Goal: Task Accomplishment & Management: Use online tool/utility

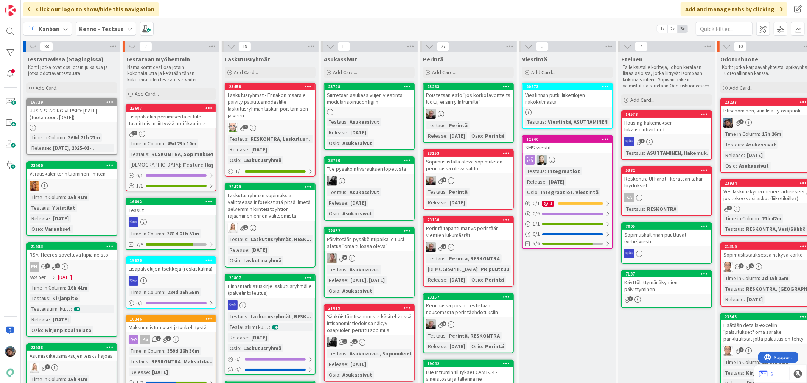
click at [381, 256] on div "9" at bounding box center [369, 258] width 89 height 10
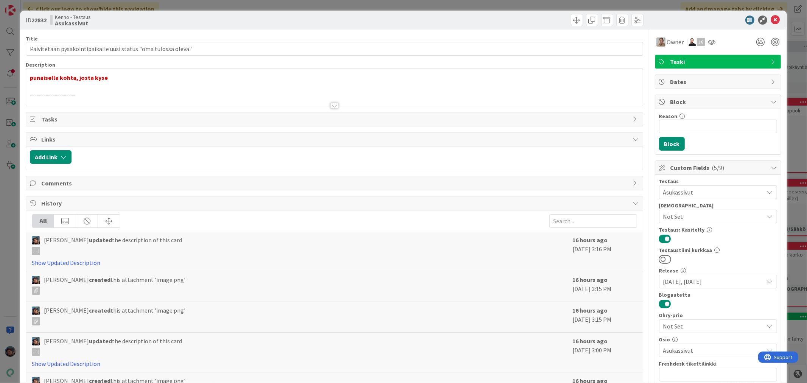
click at [330, 108] on div at bounding box center [334, 106] width 8 height 6
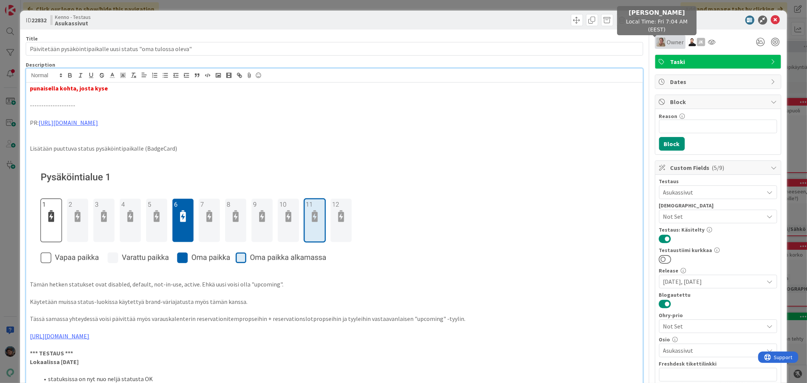
click at [657, 44] on img at bounding box center [661, 41] width 9 height 9
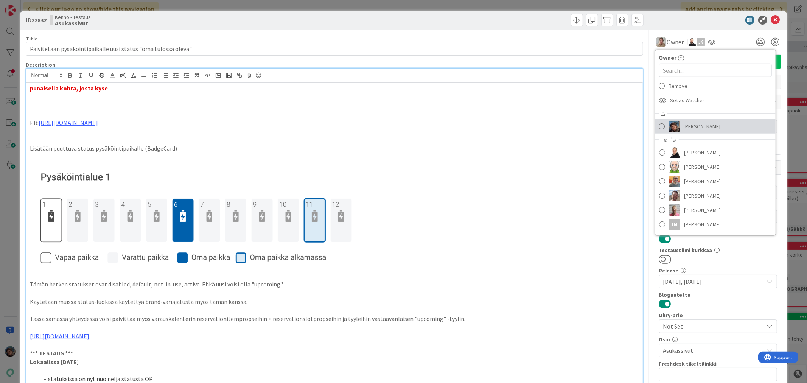
click at [705, 124] on span "[PERSON_NAME]" at bounding box center [702, 126] width 37 height 11
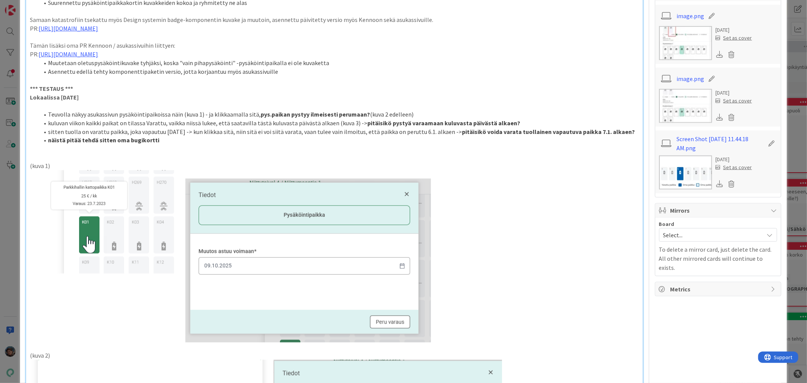
scroll to position [841, 0]
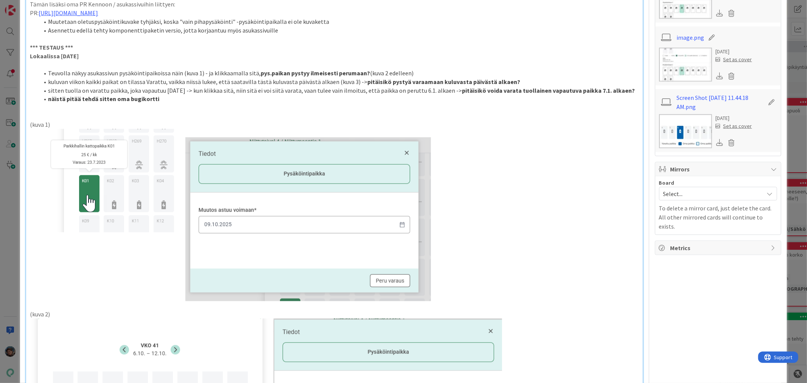
click at [48, 64] on p at bounding box center [334, 64] width 609 height 9
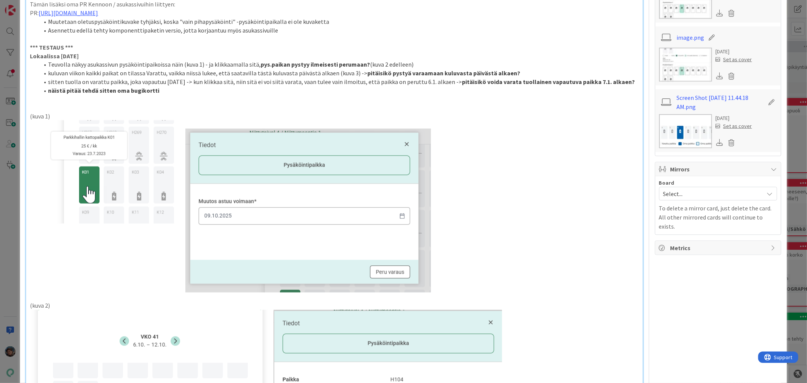
click at [106, 54] on p "Lokaalissa [DATE]" at bounding box center [334, 56] width 609 height 9
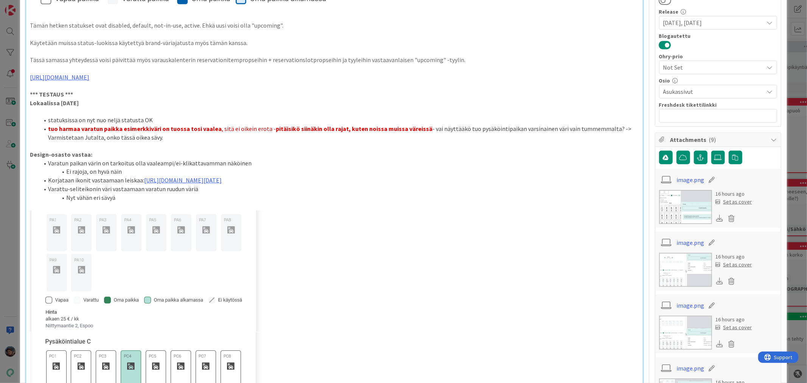
scroll to position [252, 0]
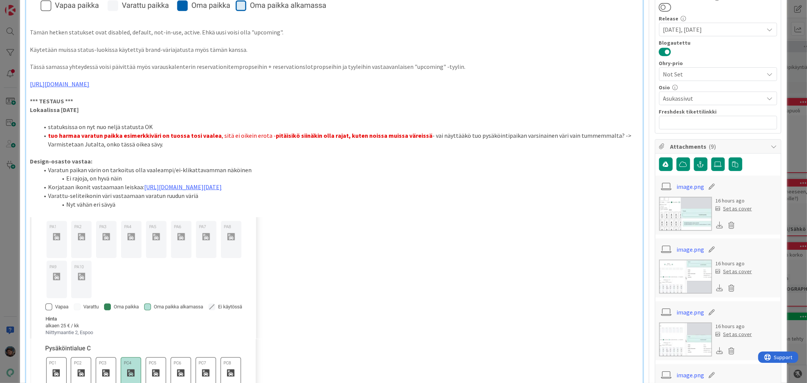
drag, startPoint x: 587, startPoint y: 214, endPoint x: 580, endPoint y: 214, distance: 7.2
click at [587, 214] on p at bounding box center [334, 213] width 609 height 9
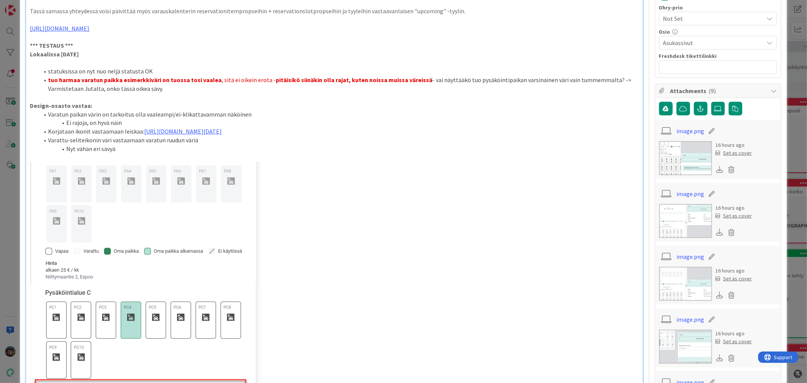
scroll to position [294, 0]
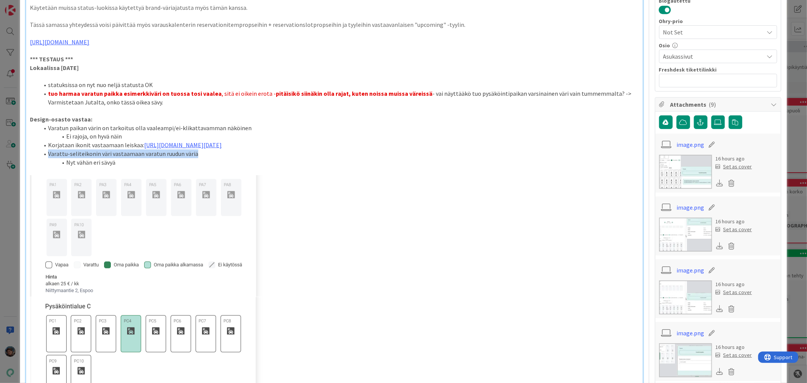
drag, startPoint x: 48, startPoint y: 152, endPoint x: 203, endPoint y: 154, distance: 154.5
click at [203, 154] on li "Varattu-seliteikonin väri vastaamaan varatun ruudun väriä" at bounding box center [339, 154] width 600 height 9
copy li "Varattu-seliteikonin väri vastaamaan varatun ruudun väriä"
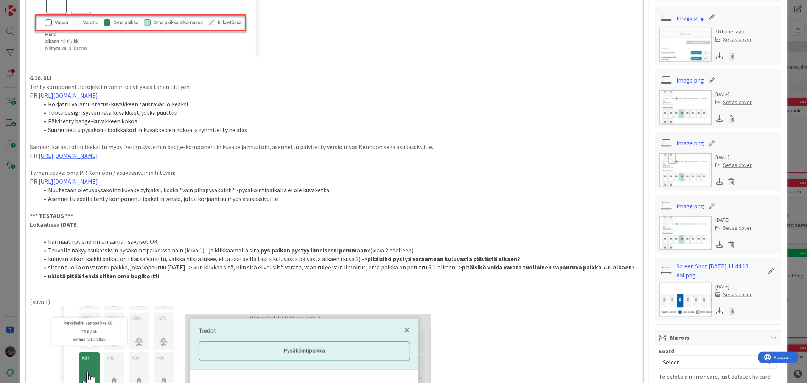
scroll to position [757, 0]
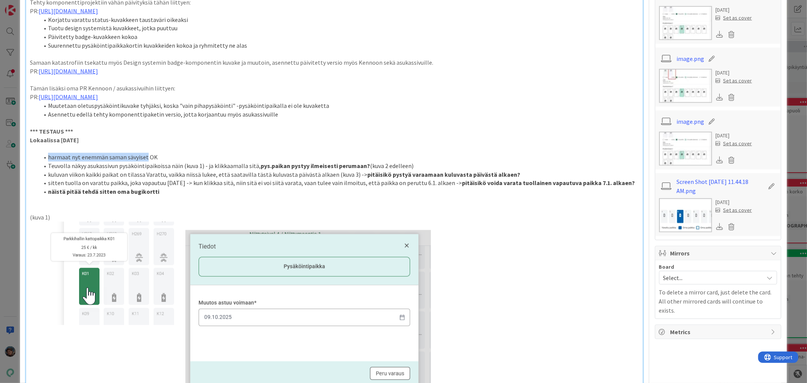
drag, startPoint x: 48, startPoint y: 156, endPoint x: 145, endPoint y: 156, distance: 96.5
click at [145, 156] on li "harmaat nyt enemmän saman sävyiset OK" at bounding box center [339, 157] width 600 height 9
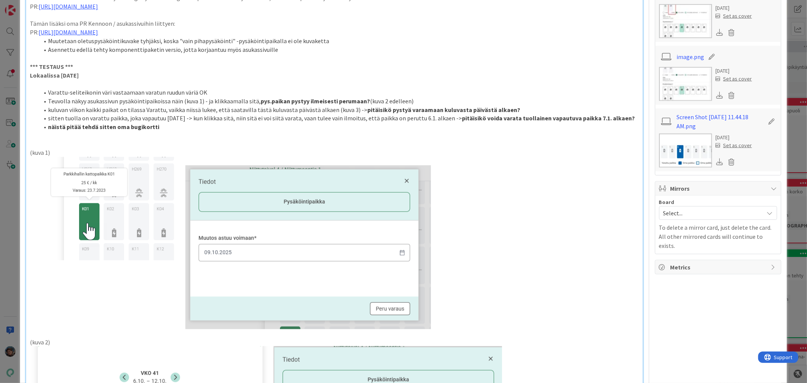
scroll to position [841, 0]
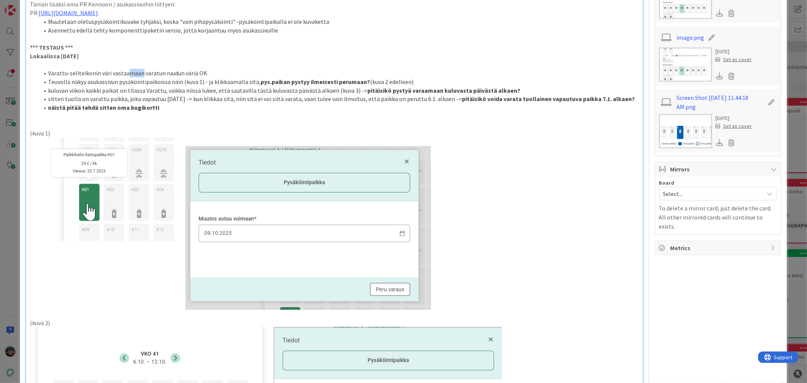
drag, startPoint x: 126, startPoint y: 71, endPoint x: 140, endPoint y: 71, distance: 14.4
click at [140, 71] on li "Varattu-seliteikonin väri vastaamaan varatun ruudun väriä OK" at bounding box center [339, 73] width 600 height 9
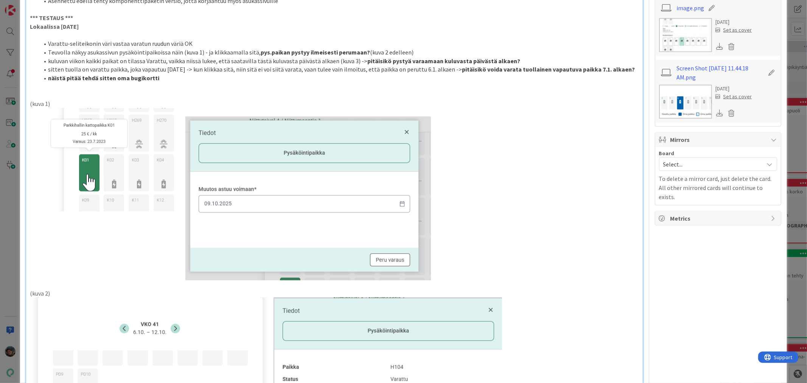
scroll to position [799, 0]
